Goal: Check status: Check status

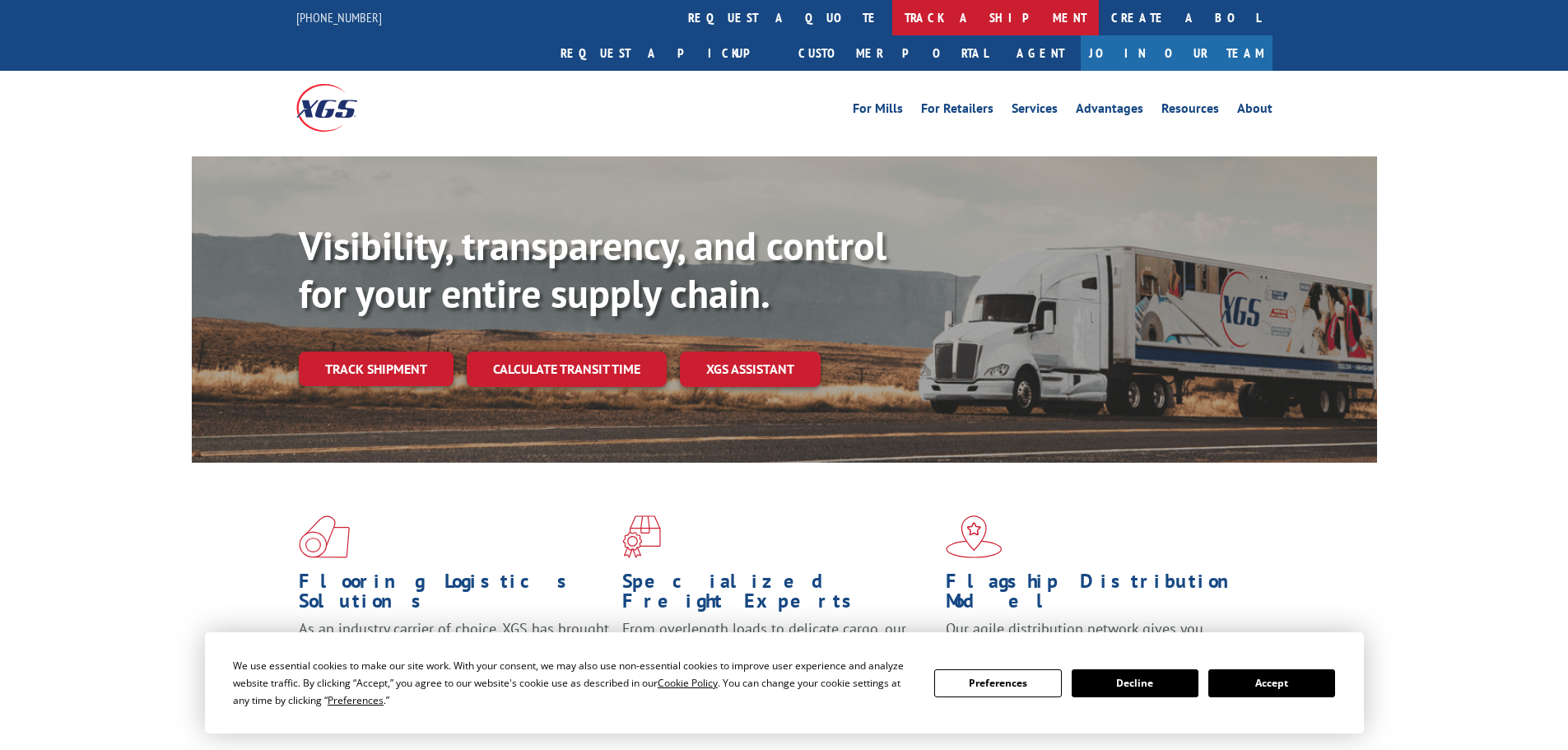
click at [893, 9] on link "track a shipment" at bounding box center [995, 18] width 206 height 35
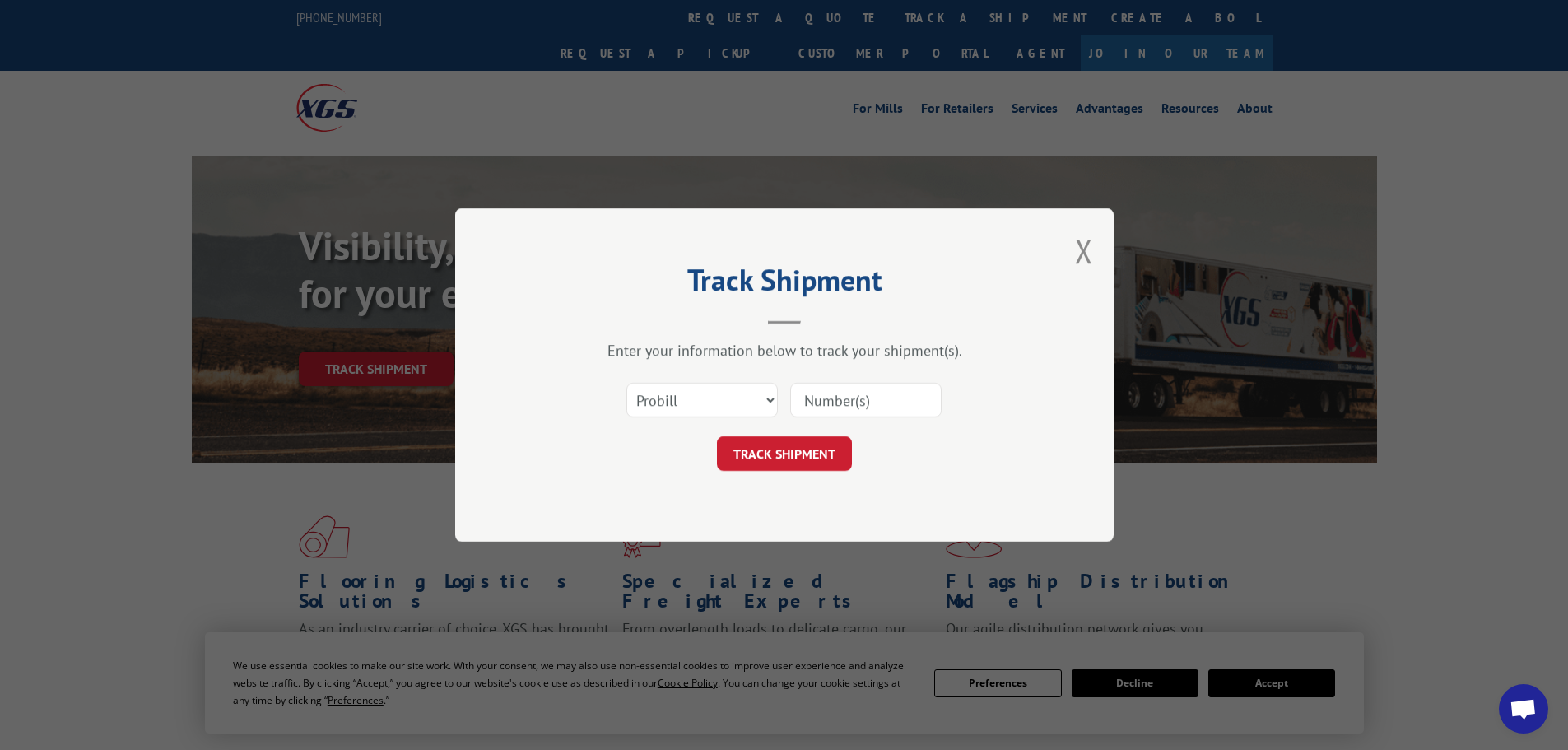
click at [862, 403] on input at bounding box center [866, 400] width 152 height 35
paste input "15968535"
type input "15968535"
click at [811, 455] on button "TRACK SHIPMENT" at bounding box center [784, 453] width 135 height 35
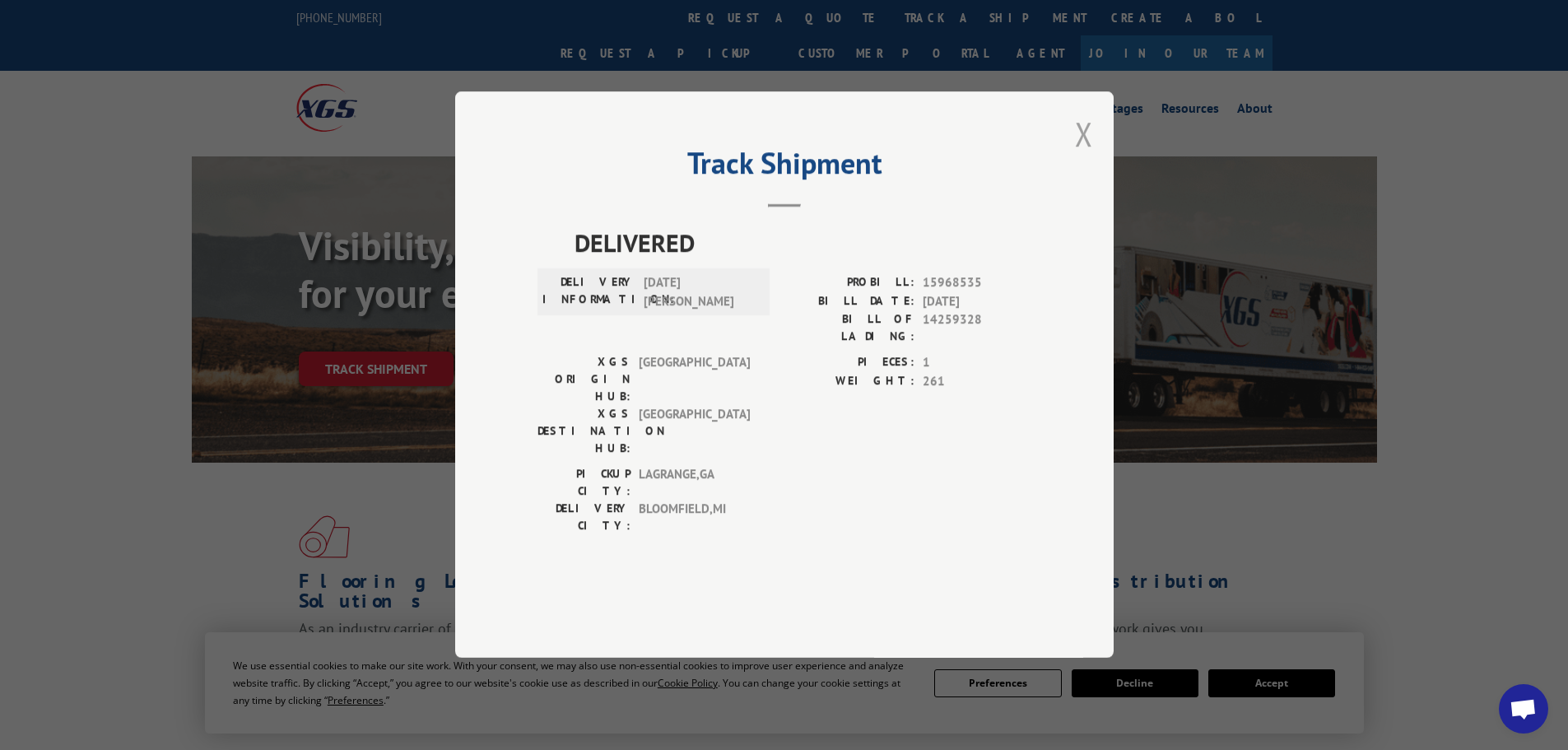
click at [1084, 156] on button "Close modal" at bounding box center [1085, 134] width 19 height 44
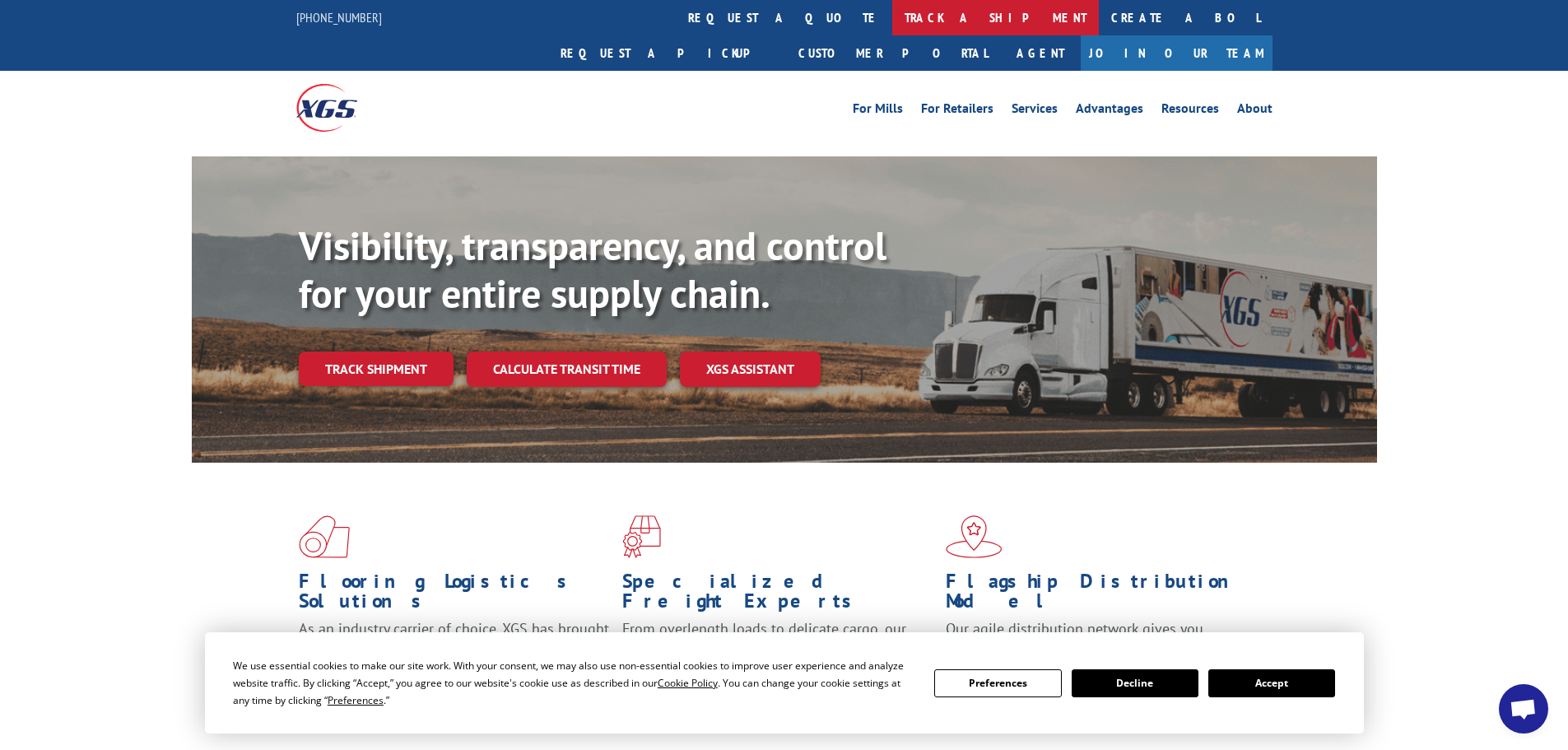
click at [893, 16] on link "track a shipment" at bounding box center [995, 18] width 206 height 35
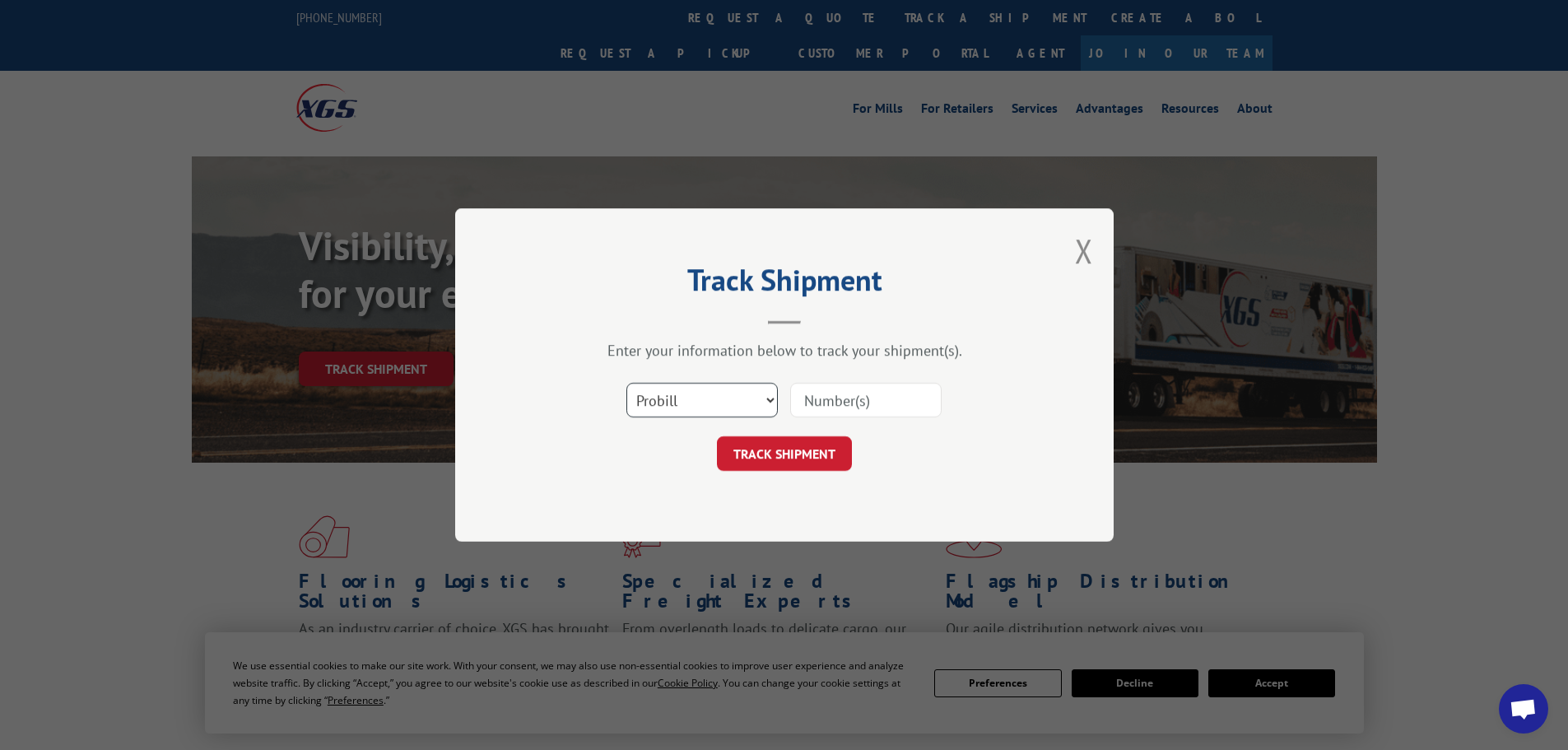
click at [685, 402] on select "Select category... Probill BOL PO" at bounding box center [702, 400] width 152 height 35
click at [627, 383] on select "Select category... Probill BOL PO" at bounding box center [702, 400] width 152 height 35
drag, startPoint x: 825, startPoint y: 400, endPoint x: 808, endPoint y: 428, distance: 32.8
click at [825, 400] on input at bounding box center [866, 400] width 152 height 35
paste input "6100052343"
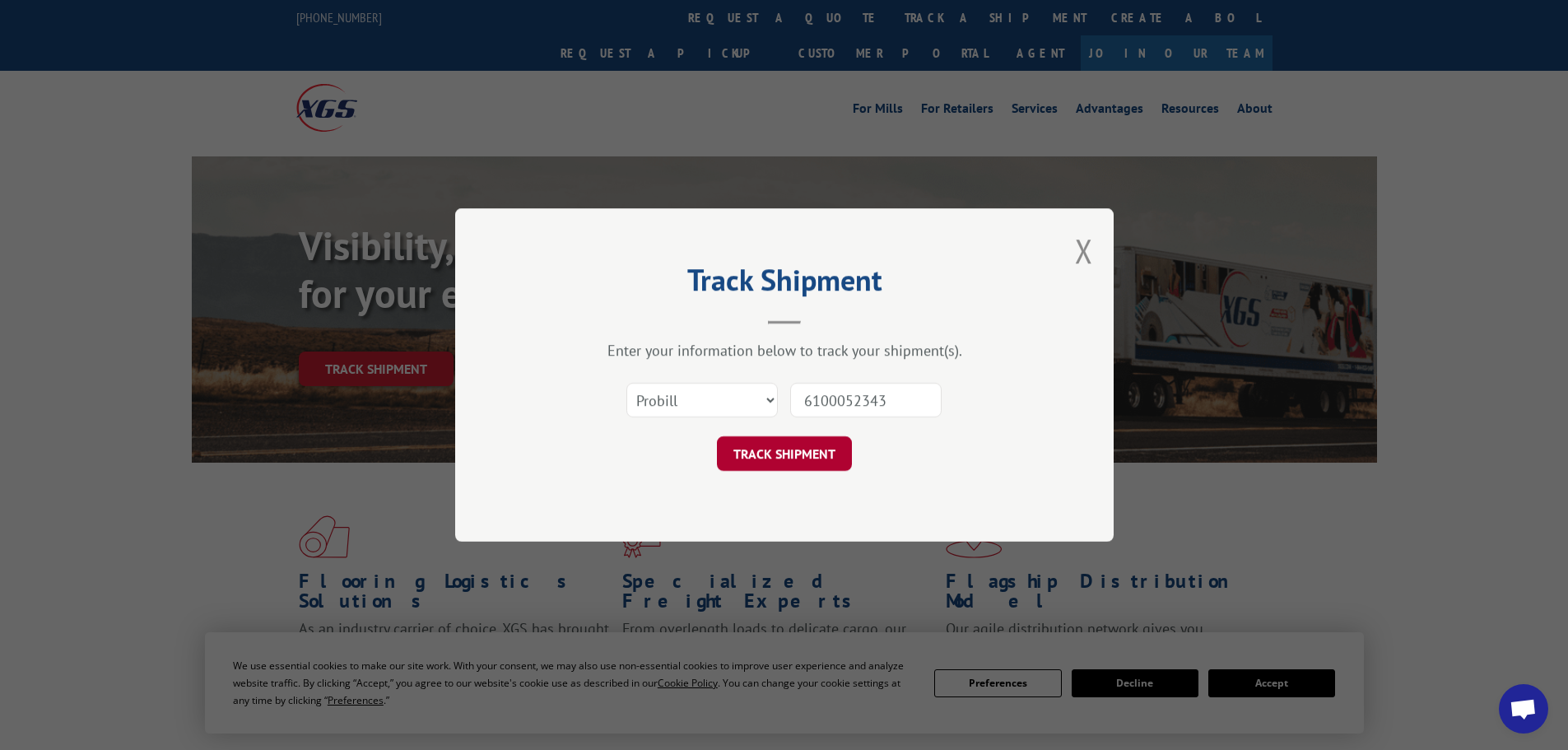
type input "6100052343"
click at [789, 454] on button "TRACK SHIPMENT" at bounding box center [784, 453] width 135 height 35
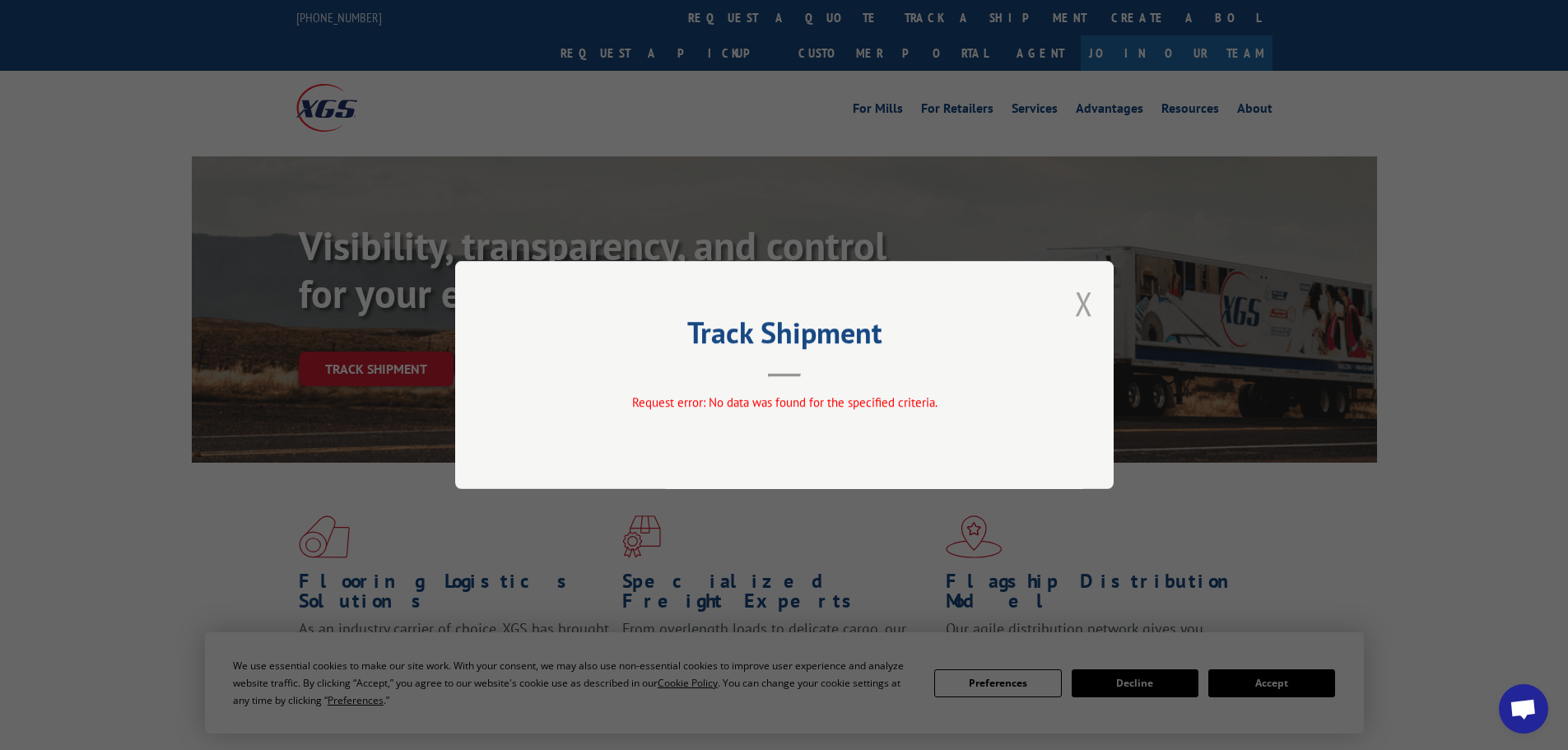
click at [1082, 298] on button "Close modal" at bounding box center [1085, 303] width 19 height 44
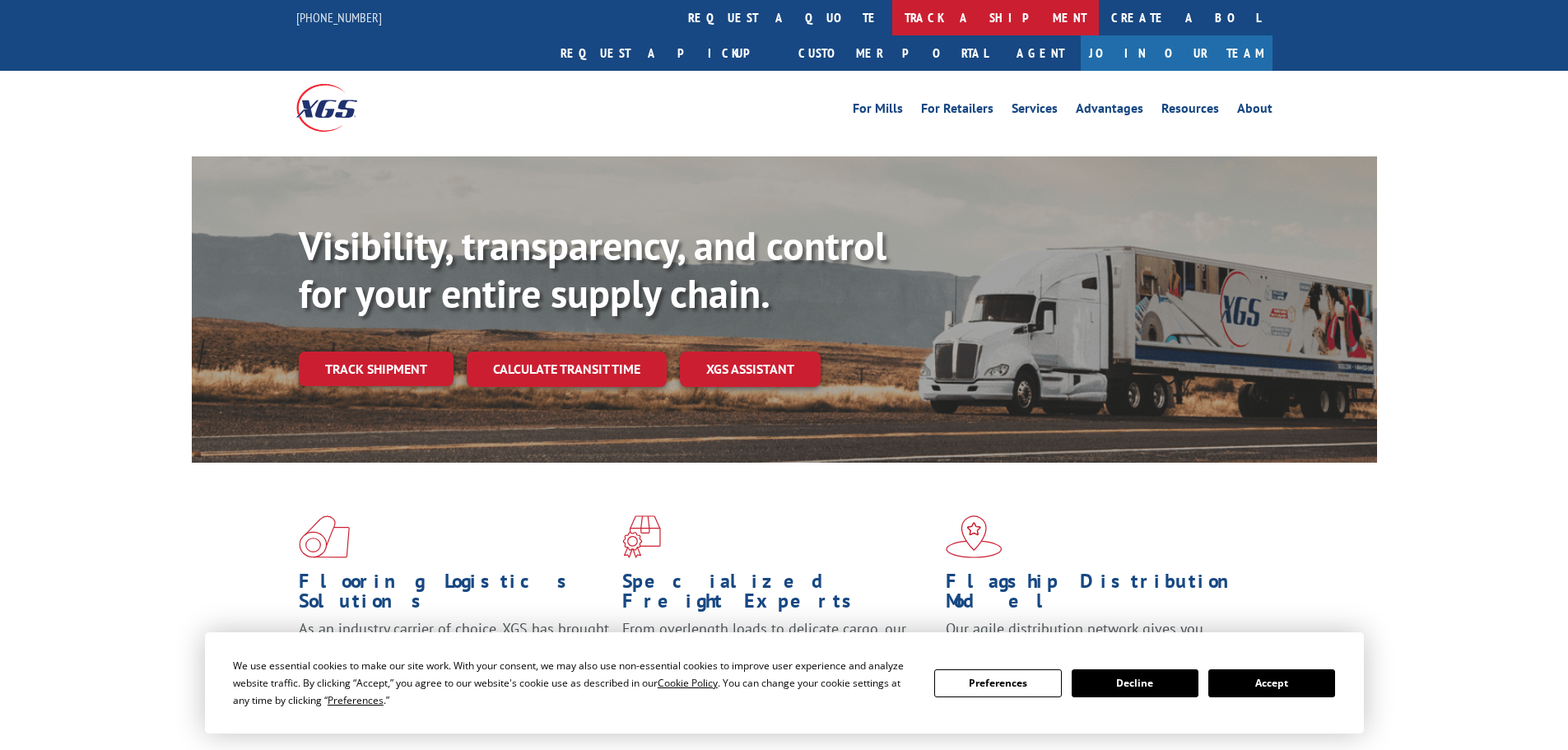
click at [893, 21] on link "track a shipment" at bounding box center [995, 18] width 206 height 35
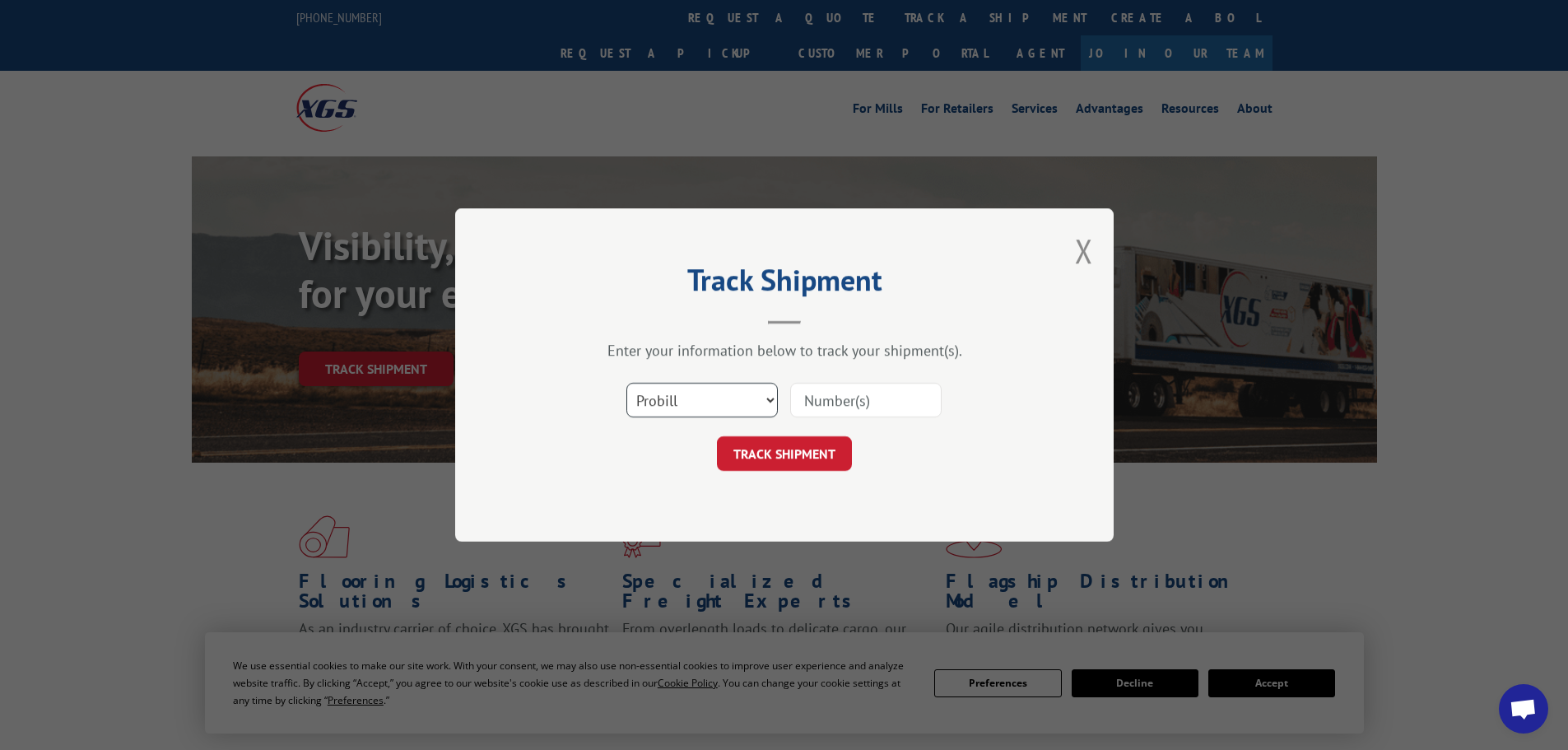
click at [734, 398] on select "Select category... Probill BOL PO" at bounding box center [702, 400] width 152 height 35
select select "bol"
click at [627, 383] on select "Select category... Probill BOL PO" at bounding box center [702, 400] width 152 height 35
click at [809, 412] on input at bounding box center [866, 400] width 152 height 35
paste input "6100052343"
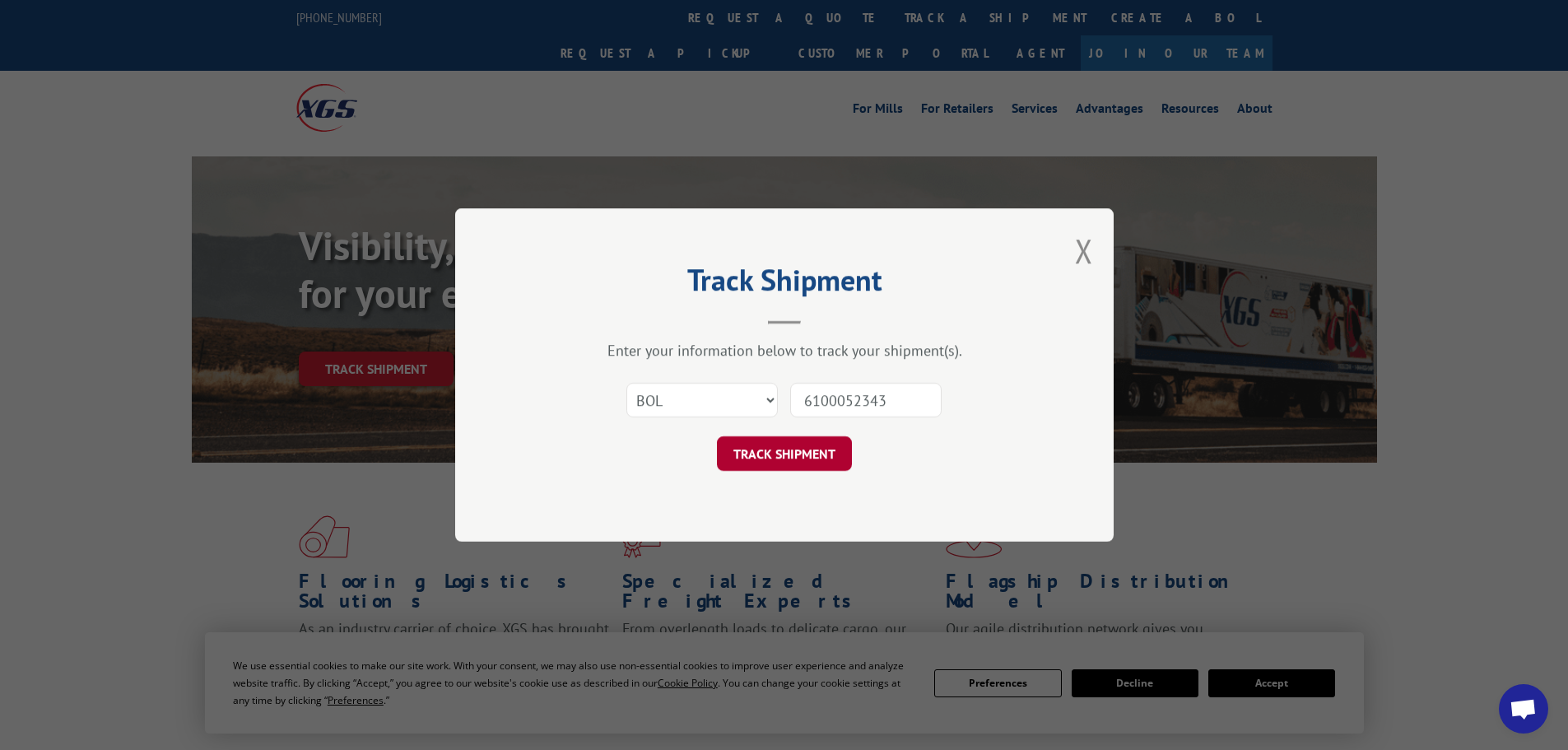
type input "6100052343"
click at [787, 445] on button "TRACK SHIPMENT" at bounding box center [784, 453] width 135 height 35
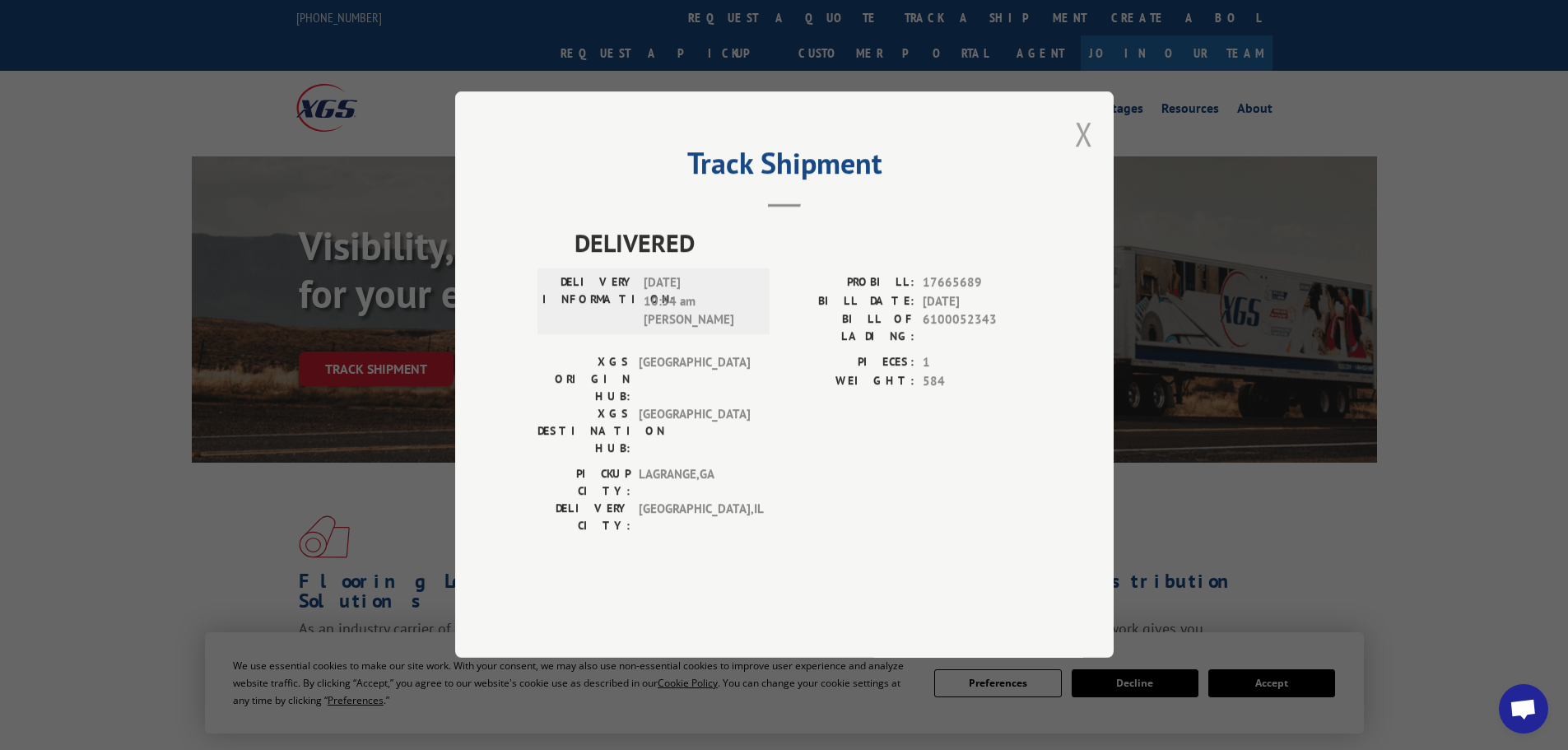
click at [1087, 156] on button "Close modal" at bounding box center [1085, 134] width 19 height 44
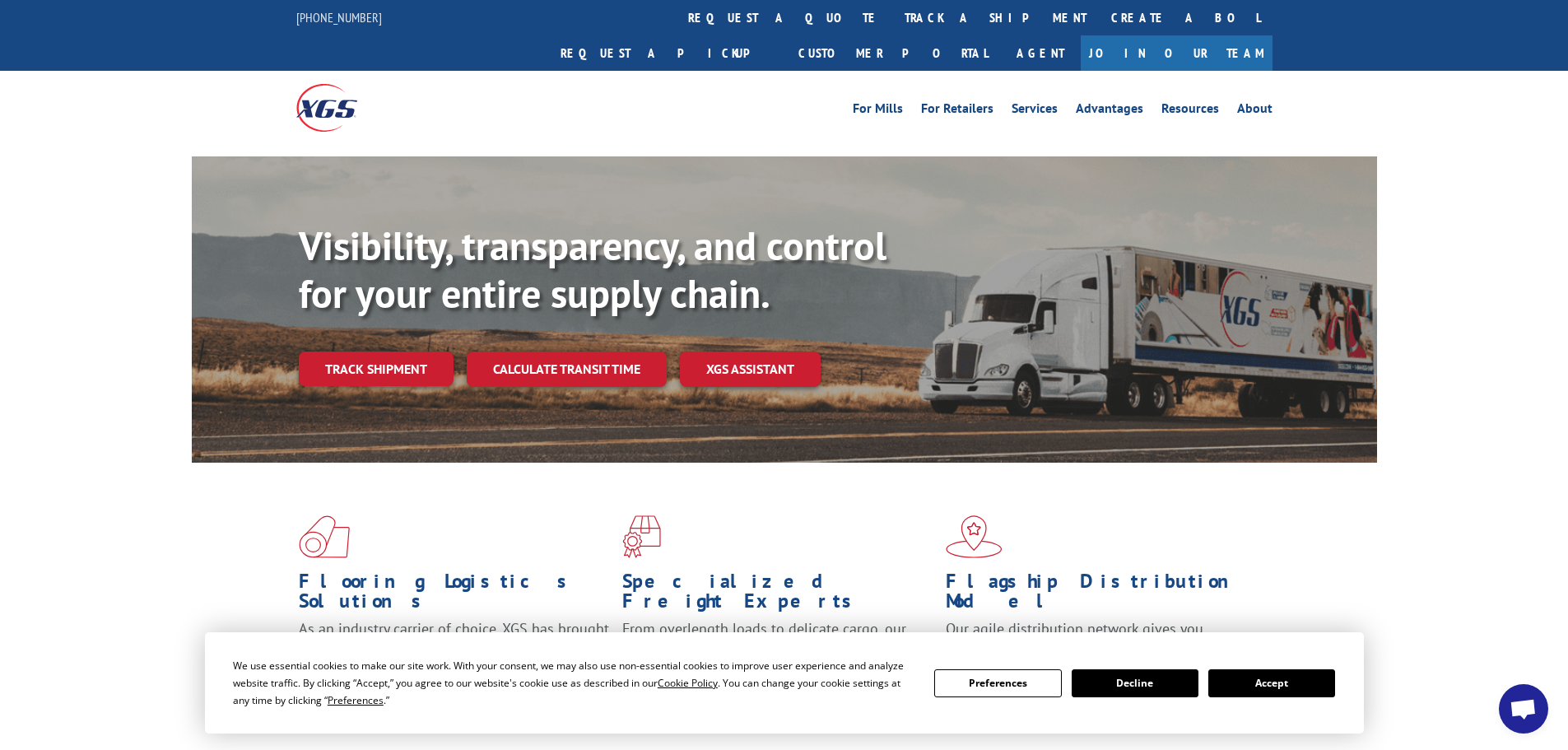
click at [893, 19] on link "track a shipment" at bounding box center [995, 18] width 206 height 35
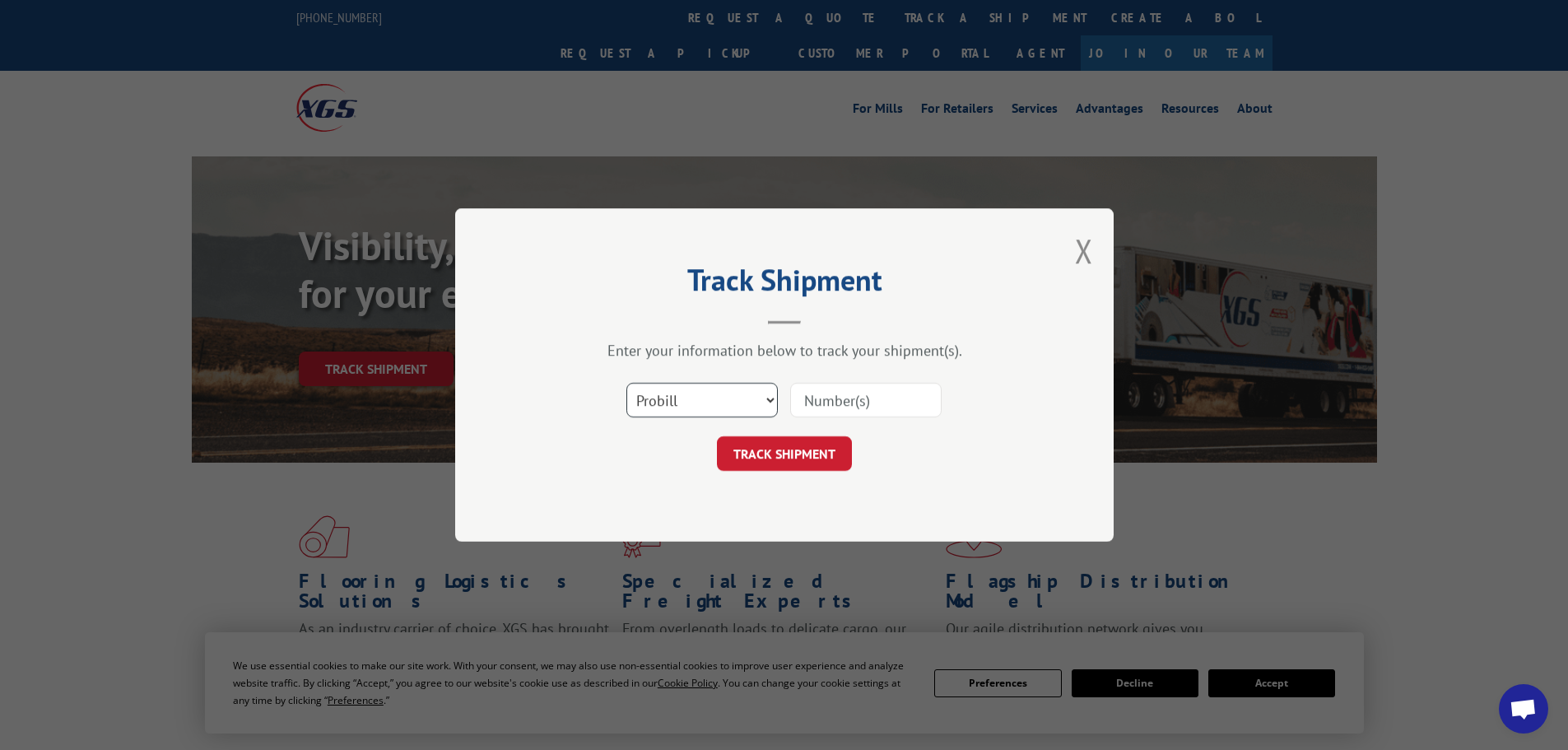
click at [723, 409] on select "Select category... Probill BOL PO" at bounding box center [702, 400] width 152 height 35
click at [627, 383] on select "Select category... Probill BOL PO" at bounding box center [702, 400] width 152 height 35
click at [847, 400] on input at bounding box center [866, 400] width 152 height 35
paste input "6100052343"
type input "6100052343"
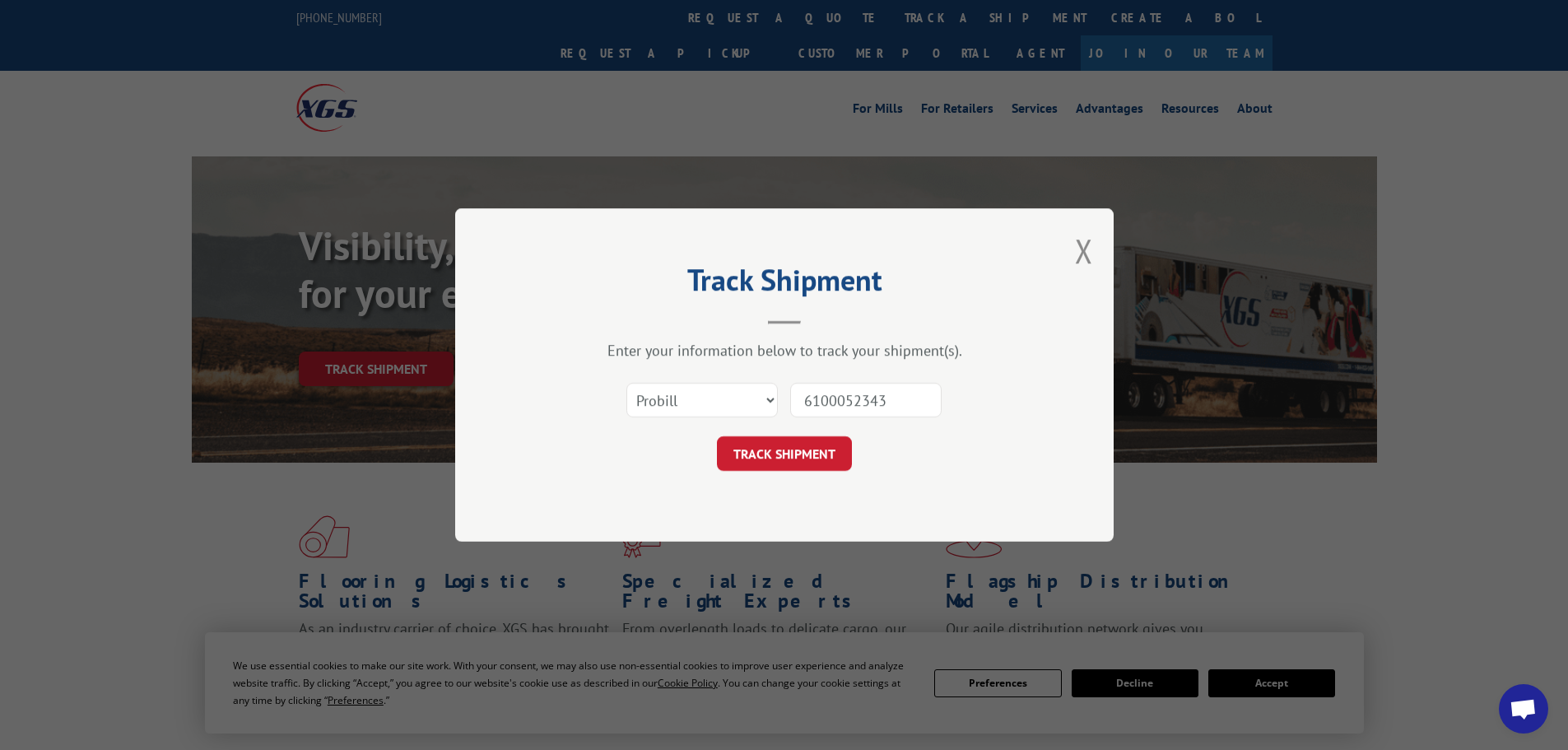
click at [803, 444] on button "TRACK SHIPMENT" at bounding box center [784, 453] width 135 height 35
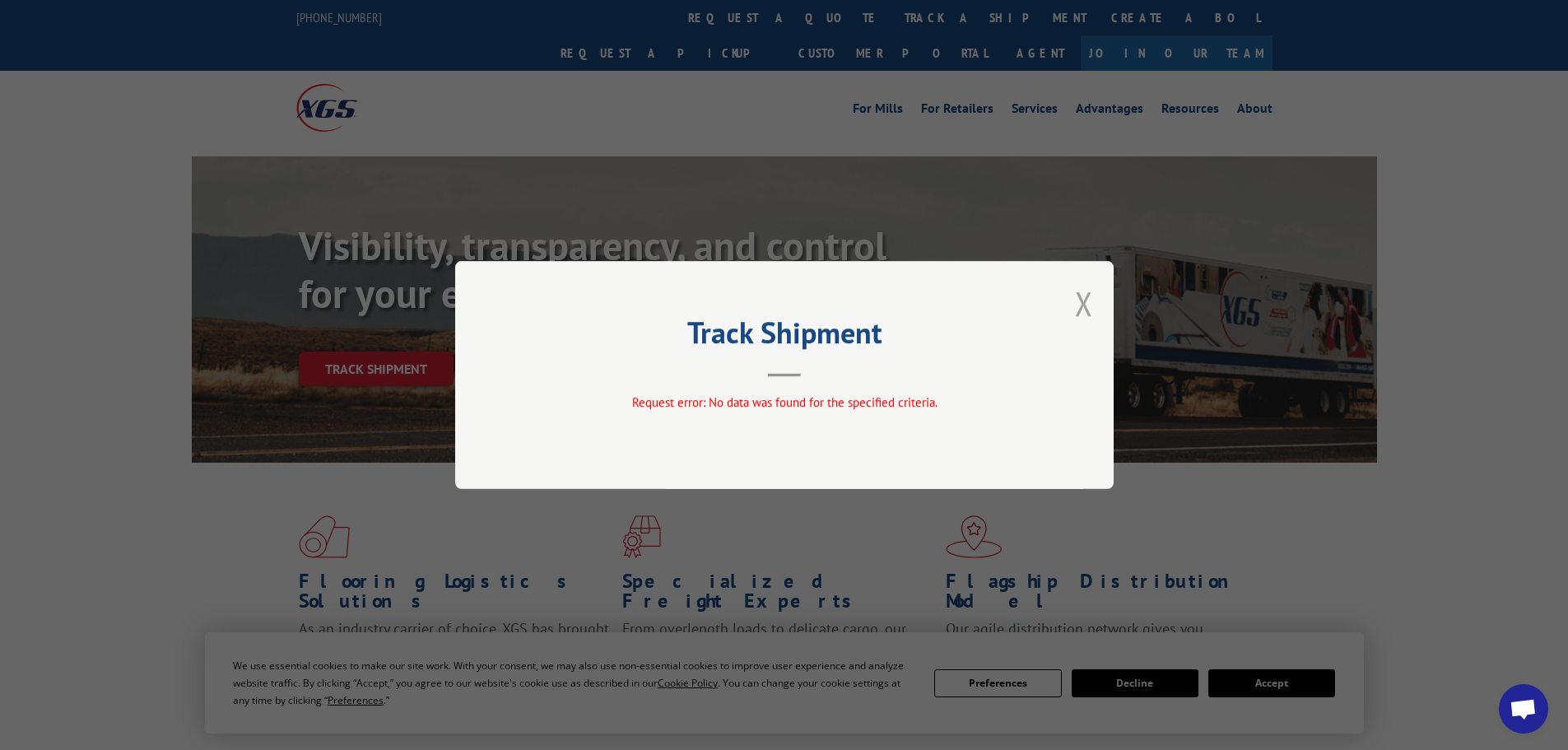
click at [1085, 309] on button "Close modal" at bounding box center [1085, 303] width 19 height 44
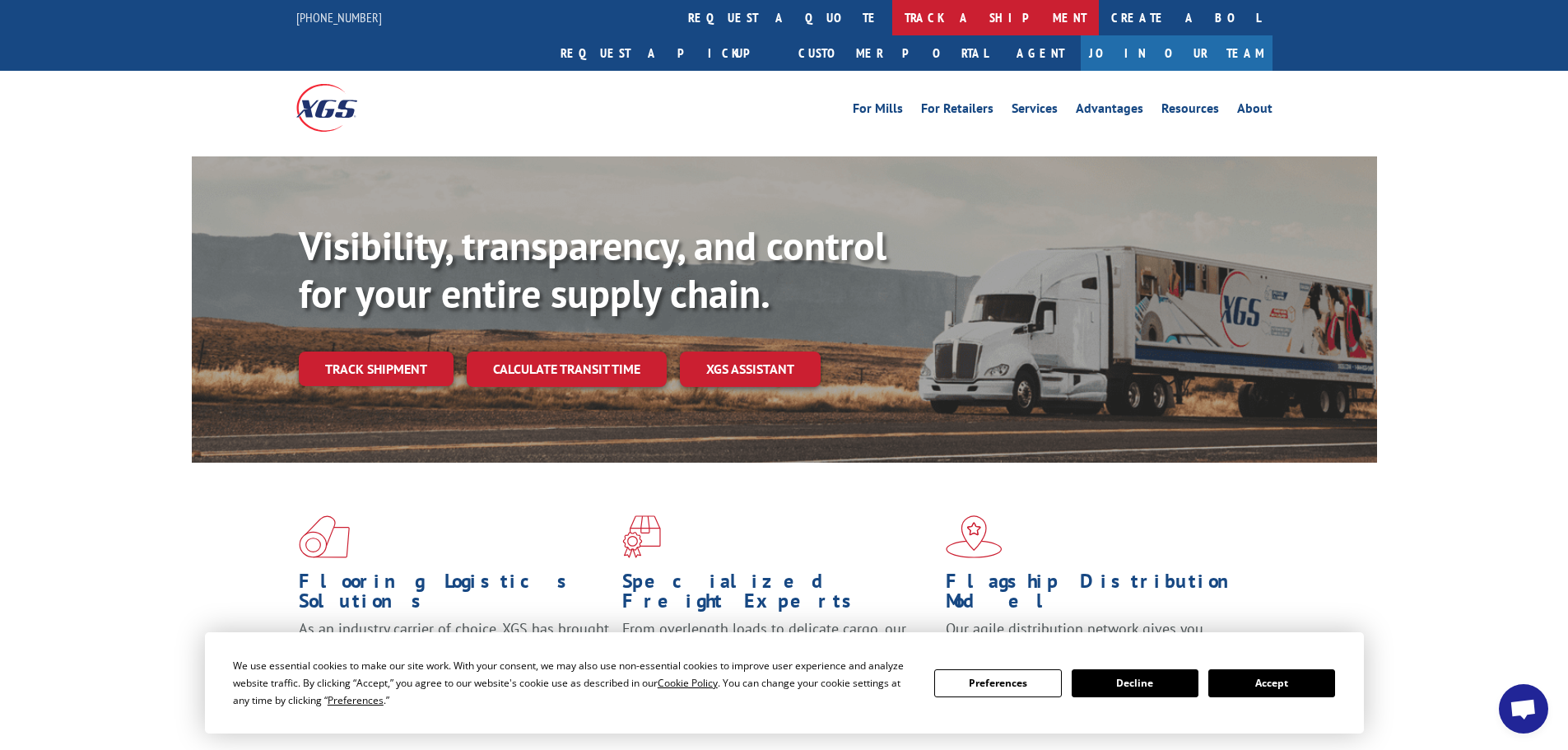
click at [893, 8] on link "track a shipment" at bounding box center [995, 18] width 206 height 35
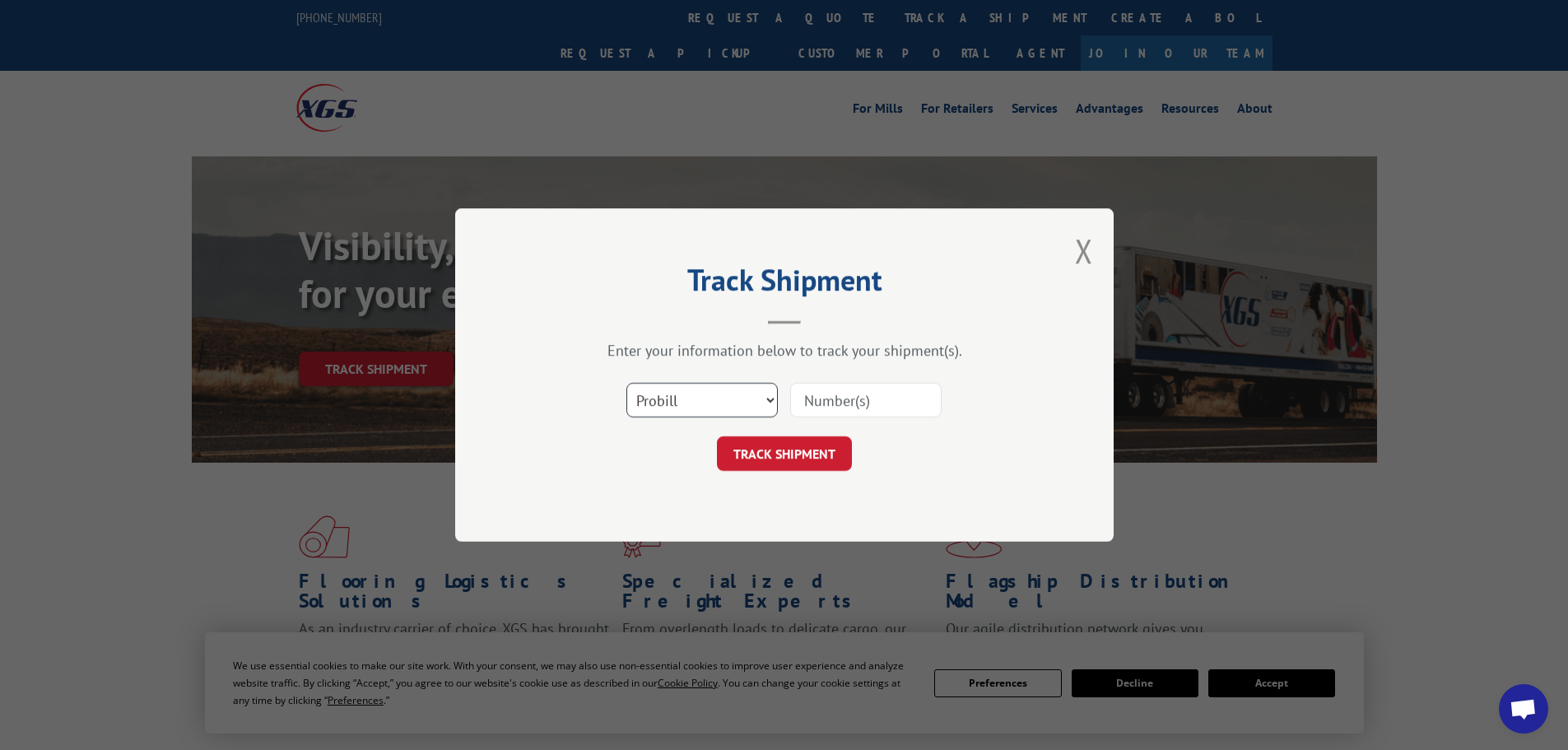
click at [738, 414] on select "Select category... Probill BOL PO" at bounding box center [702, 400] width 152 height 35
select select "bol"
click at [627, 383] on select "Select category... Probill BOL PO" at bounding box center [702, 400] width 152 height 35
click at [862, 432] on form "Select category... Probill BOL PO TRACK SHIPMENT" at bounding box center [784, 422] width 494 height 98
click at [864, 410] on input at bounding box center [866, 400] width 152 height 35
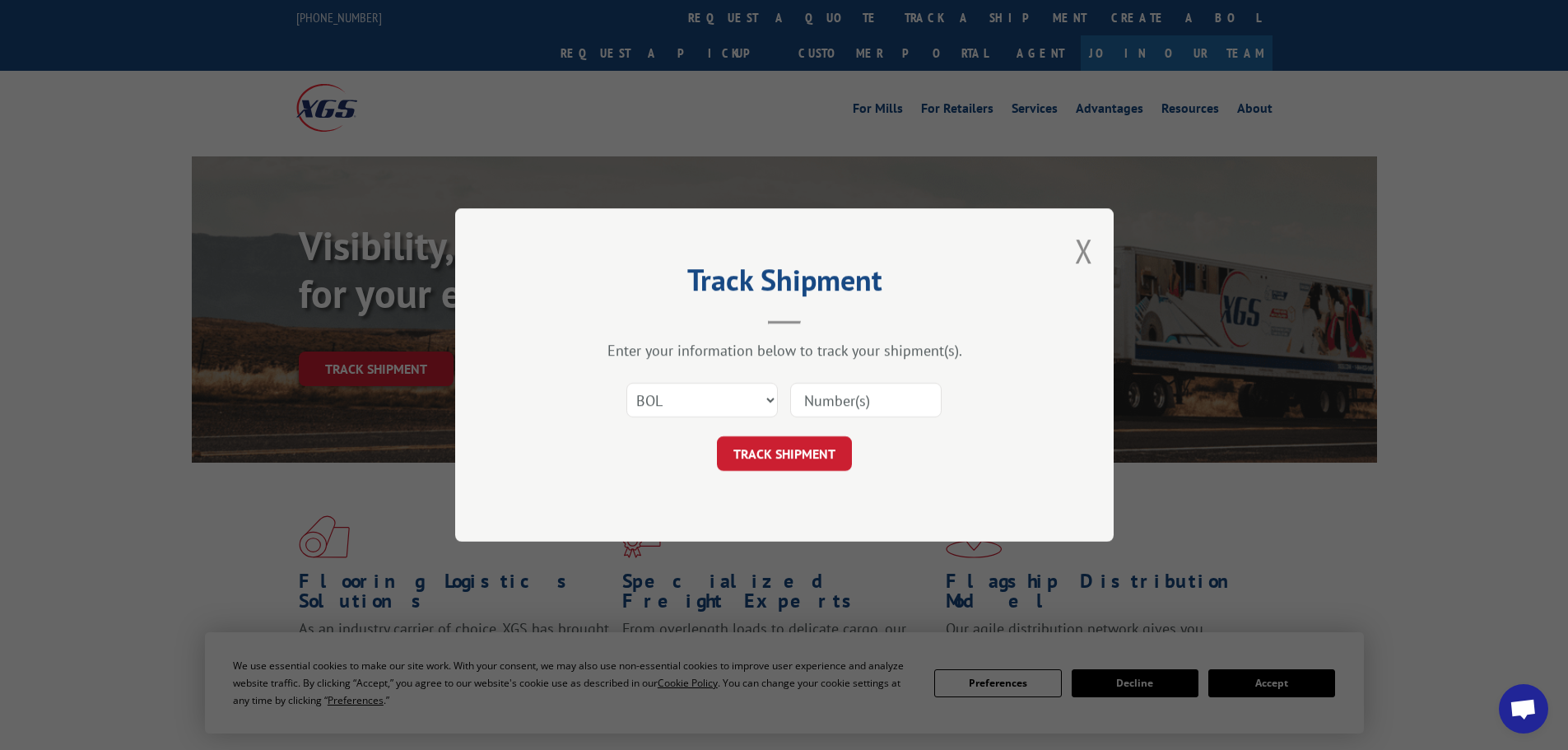
paste input "6100052343"
type input "6100052343"
click at [723, 412] on select "Select category... Probill BOL PO" at bounding box center [702, 400] width 152 height 35
select select "probill"
click at [627, 383] on select "Select category... Probill BOL PO" at bounding box center [702, 400] width 152 height 35
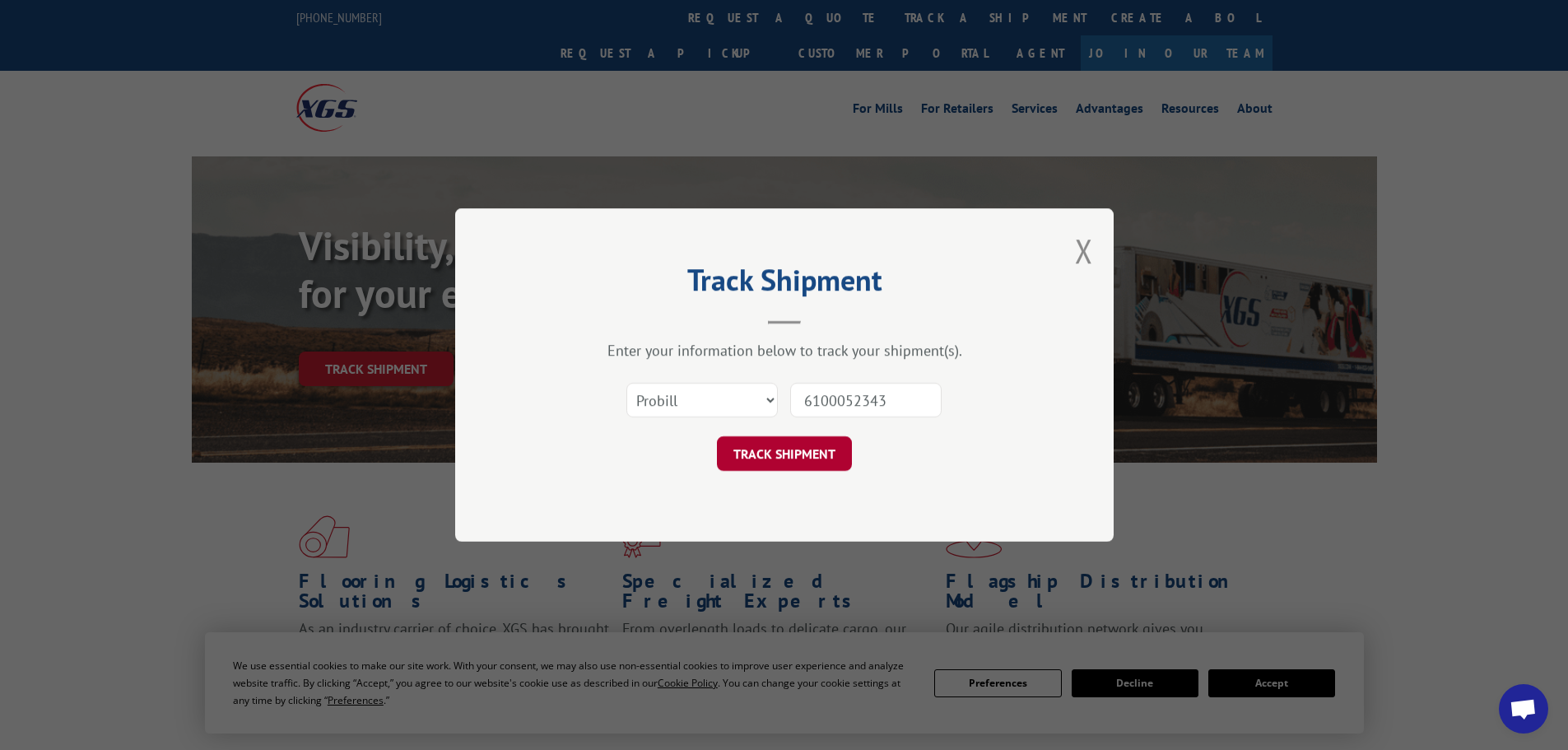
click at [776, 460] on button "TRACK SHIPMENT" at bounding box center [784, 453] width 135 height 35
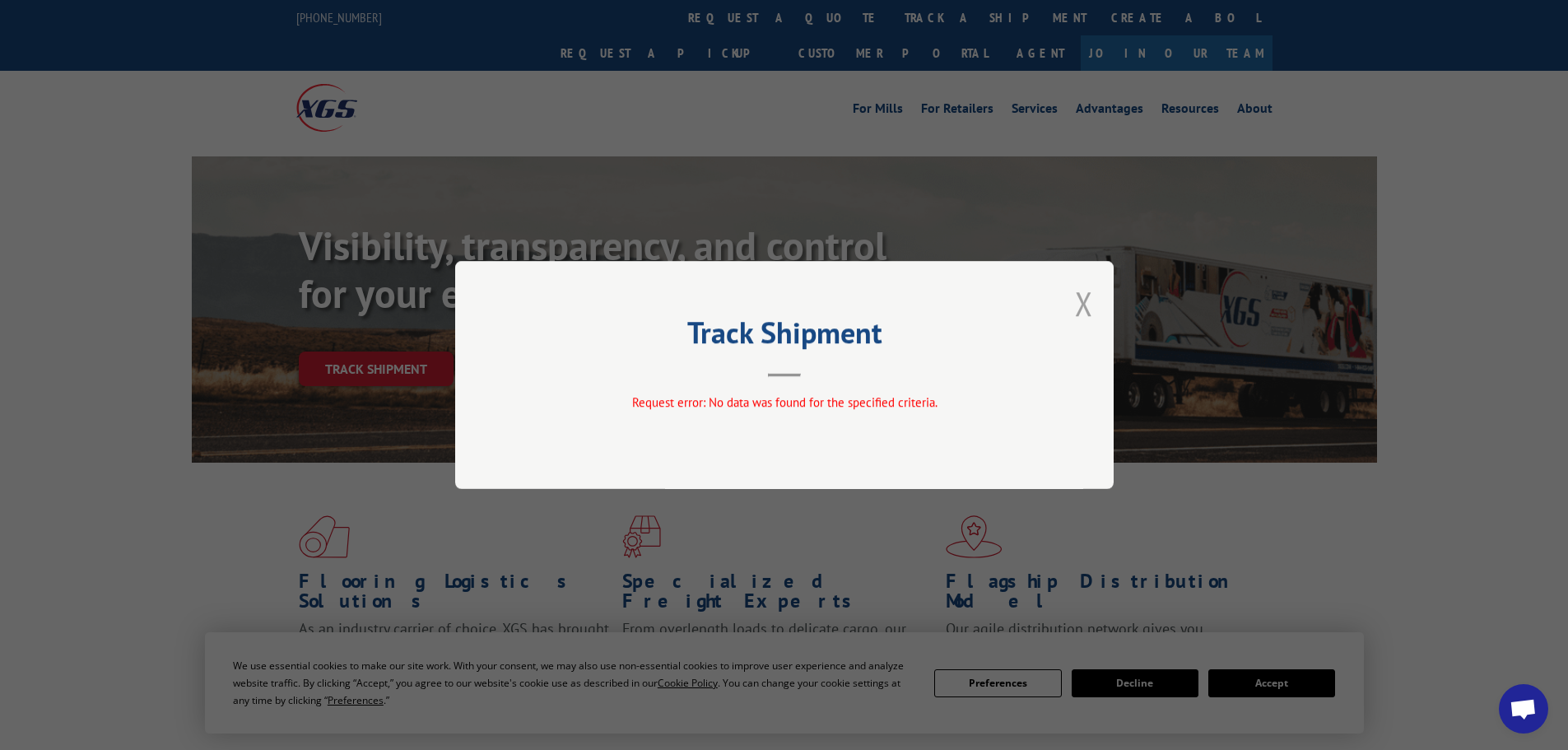
click at [1088, 309] on button "Close modal" at bounding box center [1085, 303] width 19 height 44
